Goal: Task Accomplishment & Management: Use online tool/utility

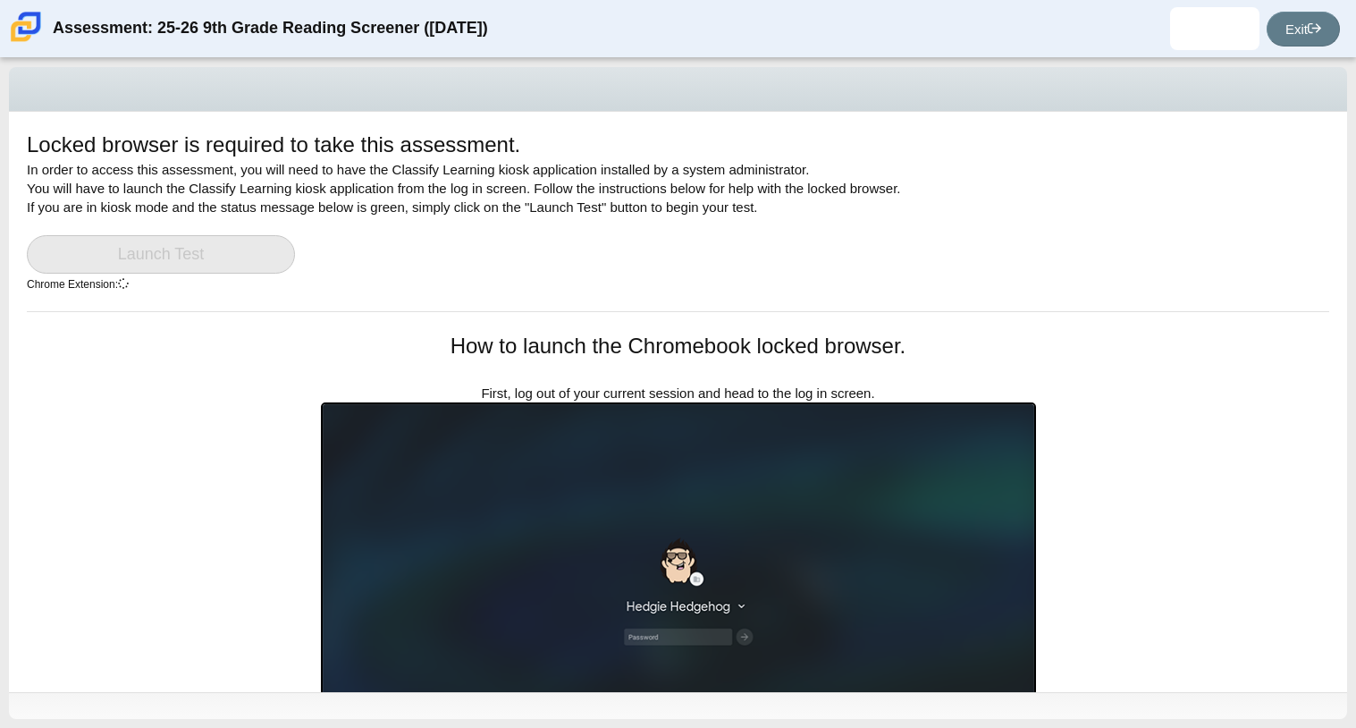
click at [1343, 29] on div "Assessment: 25-26 9th Grade Reading Screener ([DATE]) [PERSON_NAME] Student [EM…" at bounding box center [678, 28] width 1356 height 57
click at [1351, 38] on div "Assessment: 25-26 9th Grade Reading Screener ([DATE]) [PERSON_NAME] Student [EM…" at bounding box center [678, 28] width 1356 height 57
click at [1301, 25] on link "Exit" at bounding box center [1303, 29] width 73 height 35
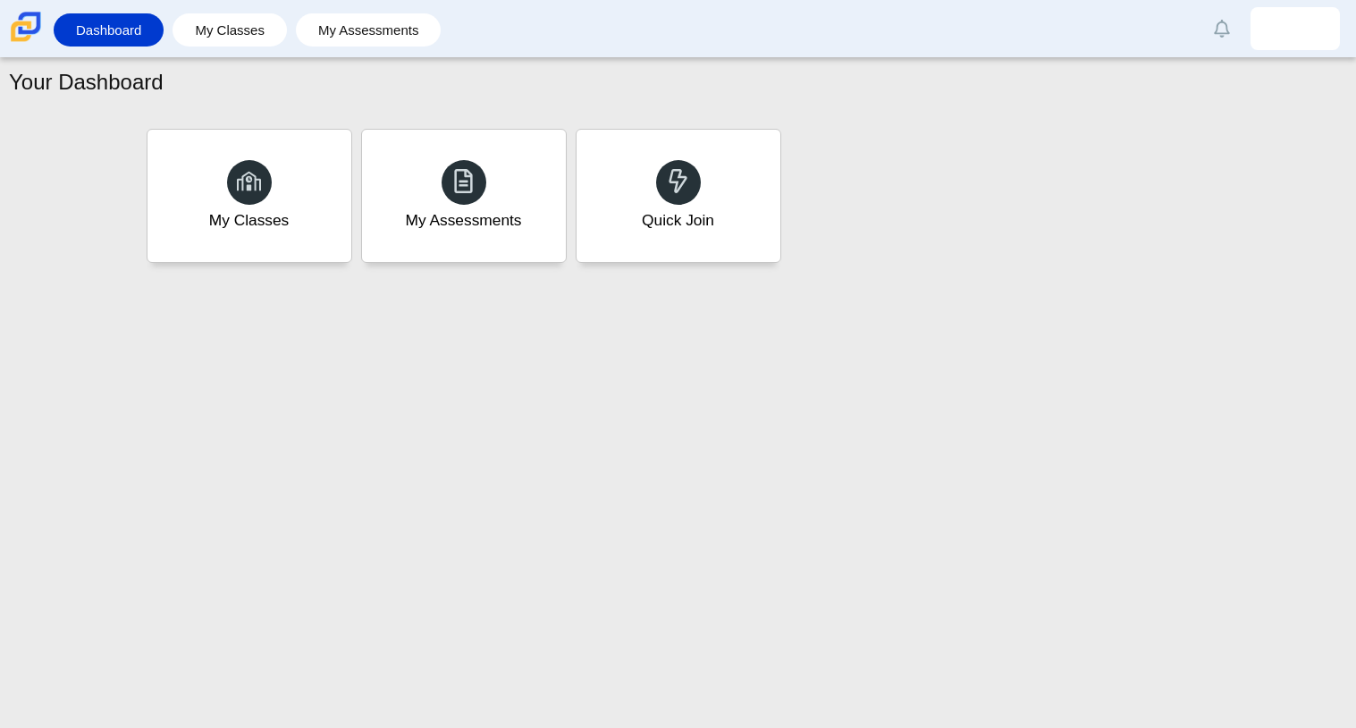
click at [1293, 19] on img at bounding box center [1295, 28] width 29 height 29
